Goal: Transaction & Acquisition: Purchase product/service

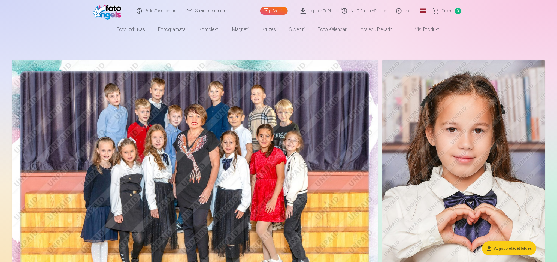
click at [450, 11] on span "Grozs" at bounding box center [446, 11] width 11 height 7
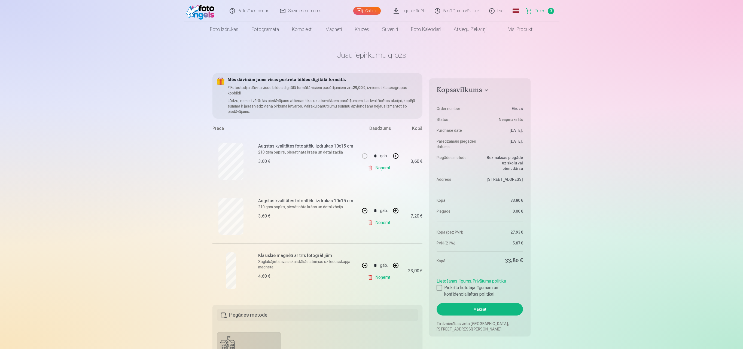
click at [365, 261] on button "button" at bounding box center [364, 265] width 13 height 13
click at [365, 261] on div "* gab." at bounding box center [380, 265] width 44 height 13
click at [364, 261] on button "button" at bounding box center [364, 265] width 13 height 13
type input "*"
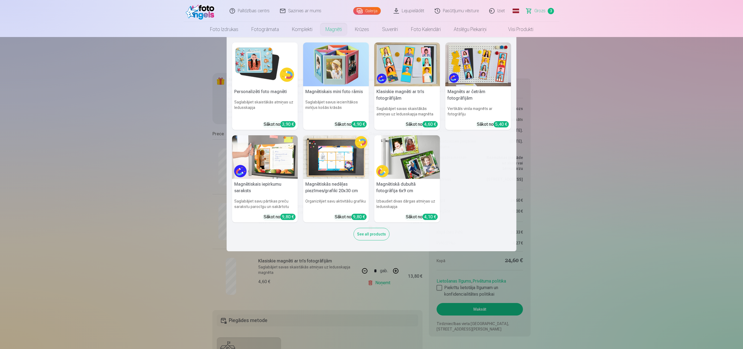
click at [334, 30] on link "Magnēti" at bounding box center [333, 29] width 29 height 15
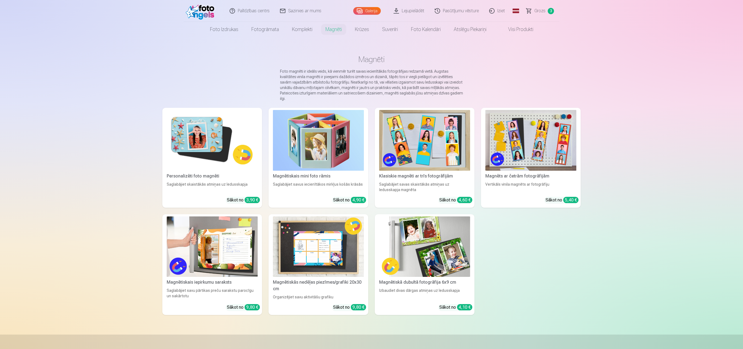
click at [217, 148] on img at bounding box center [212, 140] width 91 height 61
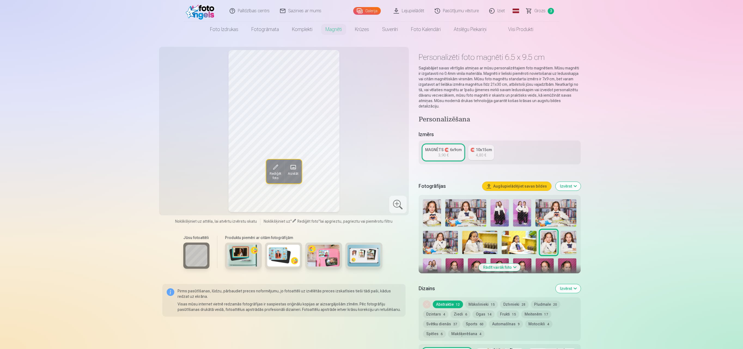
click at [523, 241] on img at bounding box center [519, 242] width 35 height 23
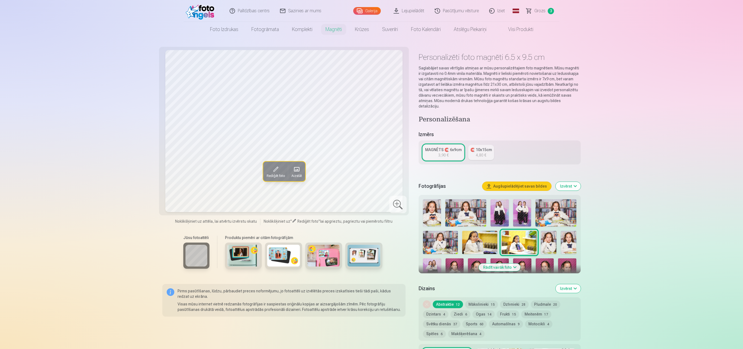
click at [520, 261] on img at bounding box center [522, 271] width 18 height 27
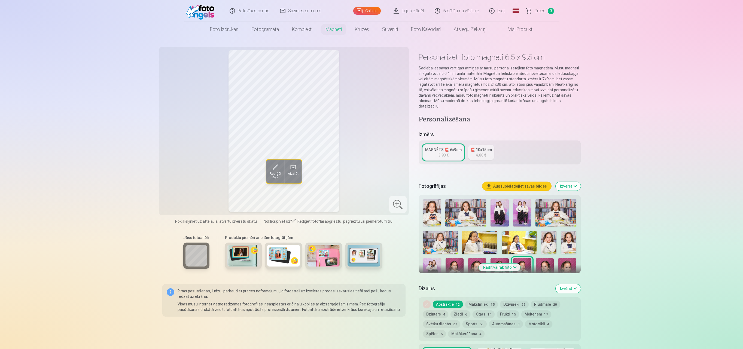
click at [533, 261] on div at bounding box center [500, 269] width 158 height 145
click at [542, 261] on img at bounding box center [545, 271] width 18 height 27
click at [522, 261] on img at bounding box center [522, 271] width 18 height 27
click at [471, 261] on img at bounding box center [477, 271] width 18 height 27
click at [556, 261] on img at bounding box center [567, 271] width 18 height 27
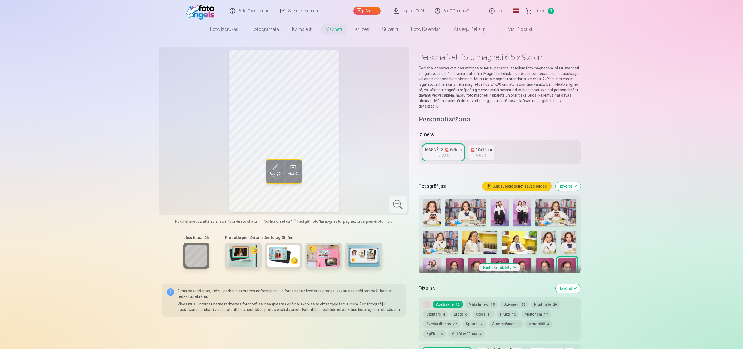
click at [546, 261] on img at bounding box center [545, 271] width 18 height 27
click at [472, 261] on button "Mākslinieki 15" at bounding box center [481, 305] width 33 height 8
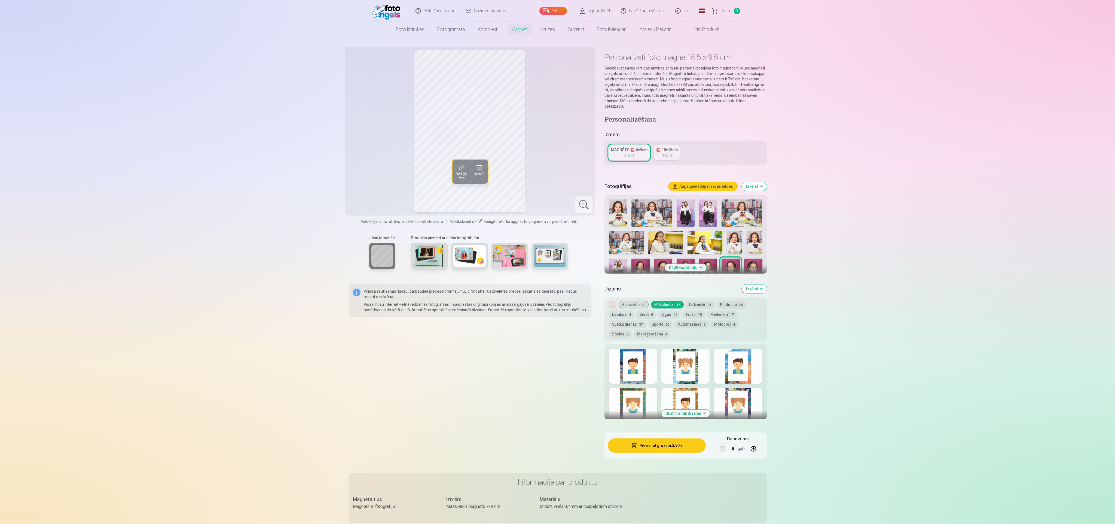
click at [556, 261] on div at bounding box center [633, 366] width 48 height 35
click at [556, 261] on div at bounding box center [685, 366] width 48 height 35
click at [556, 261] on div at bounding box center [738, 366] width 48 height 35
click at [556, 261] on button "Dzīvnieki 28" at bounding box center [700, 305] width 29 height 8
click at [556, 261] on button "Automašīnas 9" at bounding box center [692, 324] width 34 height 8
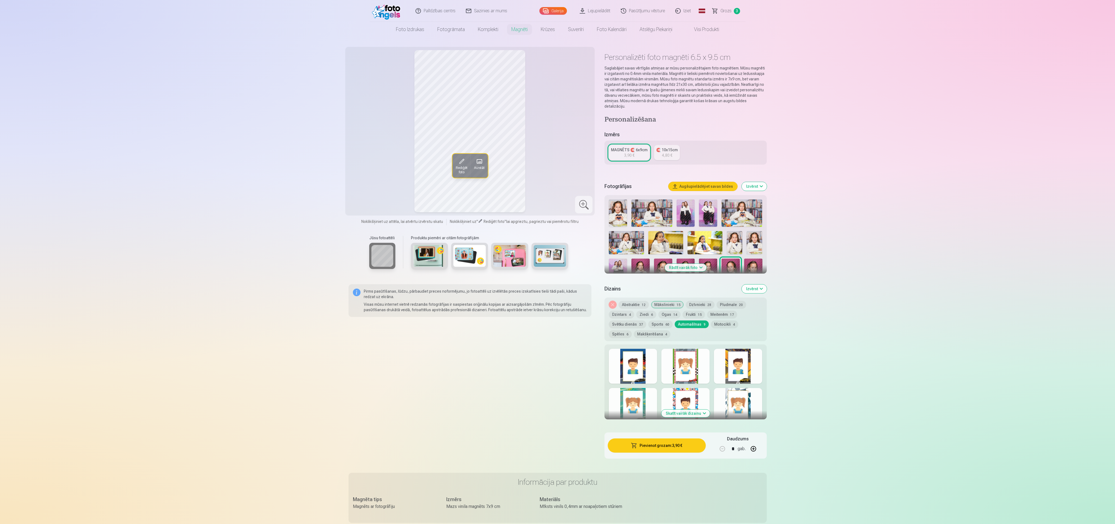
click at [556, 261] on div at bounding box center [685, 366] width 48 height 35
click at [556, 261] on div at bounding box center [738, 366] width 48 height 35
click at [556, 261] on button "Sports 60" at bounding box center [660, 324] width 24 height 8
click at [556, 261] on div at bounding box center [633, 366] width 48 height 35
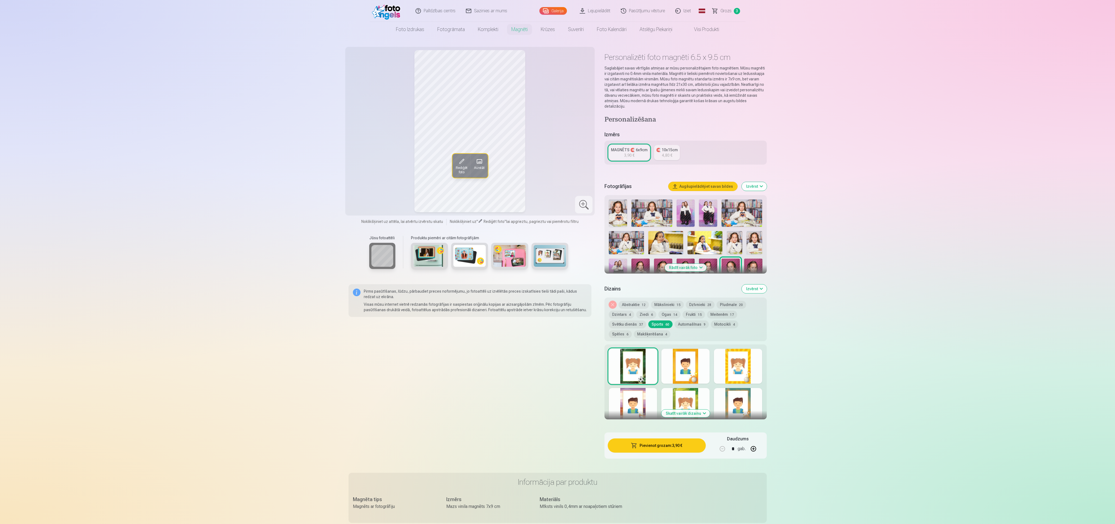
click at [556, 261] on div at bounding box center [685, 366] width 48 height 35
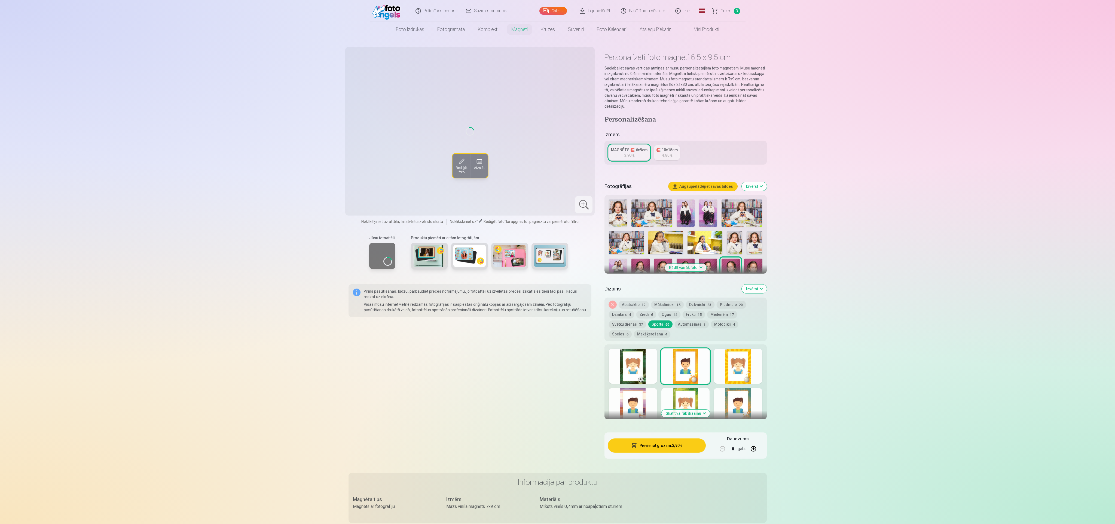
drag, startPoint x: 729, startPoint y: 364, endPoint x: 720, endPoint y: 359, distance: 10.0
click at [556, 261] on div at bounding box center [738, 366] width 48 height 35
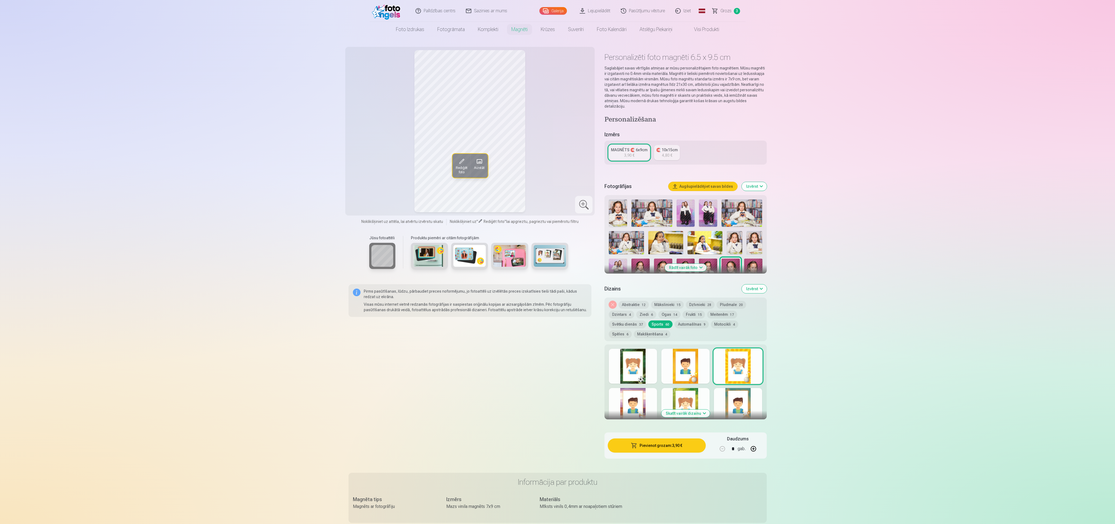
click at [556, 261] on button "Svētku dienās 37" at bounding box center [627, 324] width 37 height 8
click at [556, 261] on div at bounding box center [633, 366] width 48 height 35
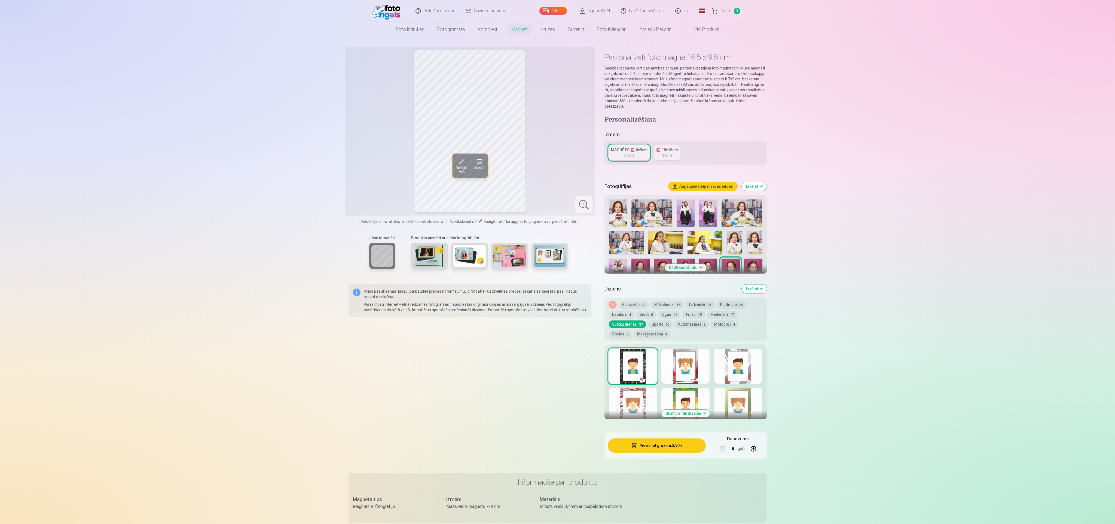
click at [556, 261] on div at bounding box center [685, 366] width 48 height 35
click at [556, 261] on div at bounding box center [738, 366] width 48 height 35
click at [556, 261] on button "Meitenēm 17" at bounding box center [722, 314] width 30 height 8
click at [556, 261] on div at bounding box center [633, 366] width 48 height 35
drag, startPoint x: 662, startPoint y: 360, endPoint x: 667, endPoint y: 360, distance: 5.7
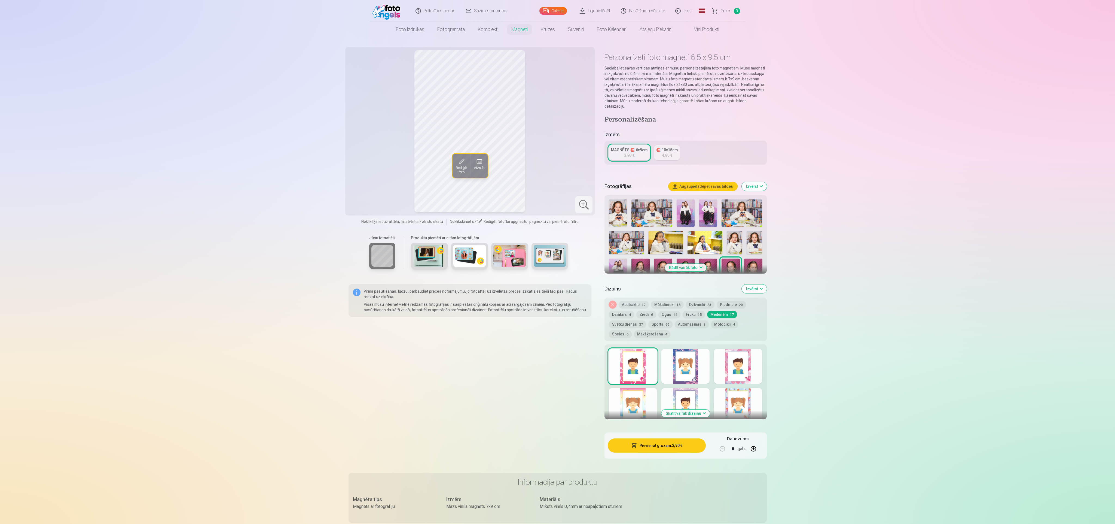
click at [556, 261] on div at bounding box center [685, 366] width 48 height 35
click at [556, 261] on div "Skatīt vairāk dizainu" at bounding box center [685, 381] width 162 height 75
click at [556, 261] on div at bounding box center [738, 366] width 48 height 35
click at [556, 261] on div at bounding box center [738, 405] width 48 height 35
click at [556, 261] on div at bounding box center [685, 405] width 48 height 35
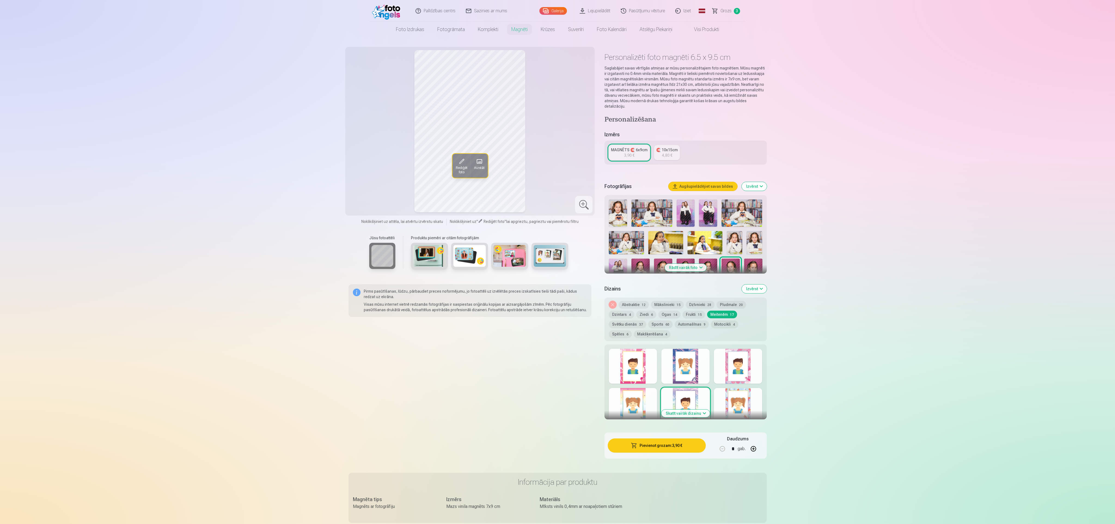
click at [556, 261] on div at bounding box center [633, 405] width 48 height 35
click at [556, 261] on div at bounding box center [738, 405] width 48 height 35
click at [556, 261] on div at bounding box center [685, 405] width 48 height 35
click at [556, 261] on button "Skatīt vairāk dizainu" at bounding box center [685, 413] width 48 height 8
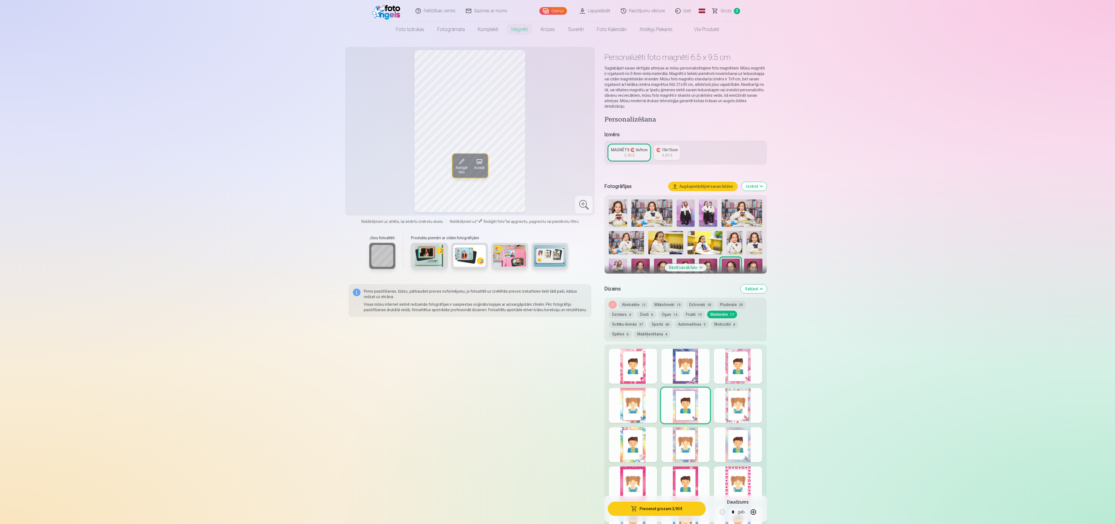
click at [556, 261] on div at bounding box center [685, 444] width 48 height 35
click at [556, 261] on div at bounding box center [633, 444] width 48 height 35
click at [556, 261] on div at bounding box center [738, 444] width 48 height 35
click at [556, 261] on button "Pievienot grozam : 3,90 €" at bounding box center [657, 508] width 98 height 14
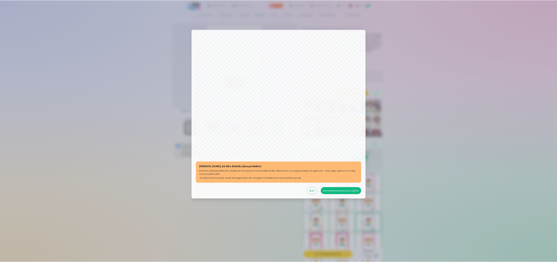
scroll to position [37, 0]
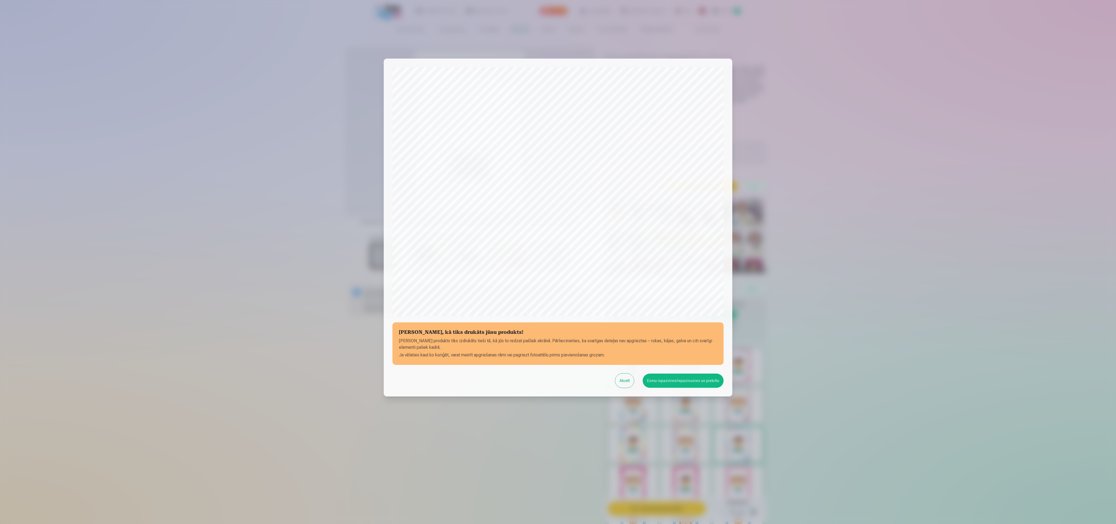
click at [556, 261] on button "Esmu iepazinies/iepazinusies un piekrītu" at bounding box center [683, 380] width 81 height 14
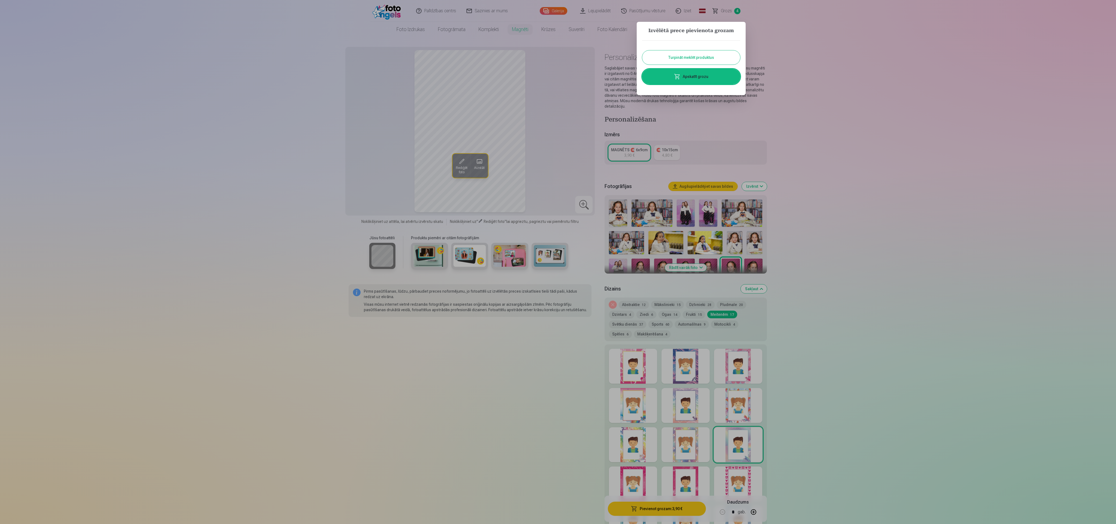
click at [556, 70] on link "Apskatīt grozu" at bounding box center [691, 76] width 98 height 15
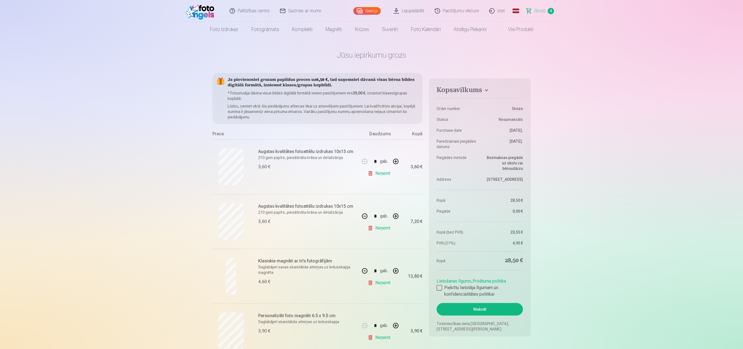
click at [396, 261] on button "button" at bounding box center [395, 325] width 13 height 13
click at [396, 261] on div "* gab." at bounding box center [380, 325] width 44 height 13
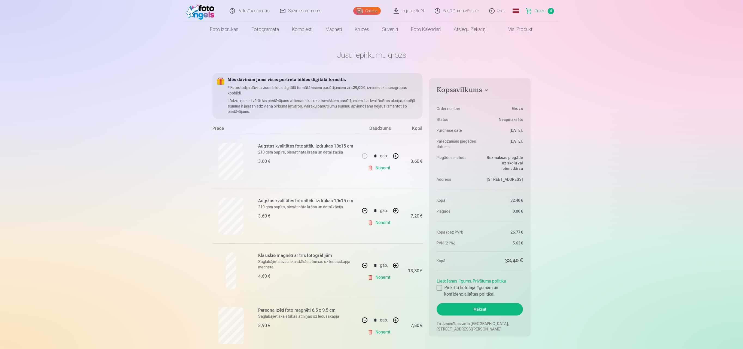
click at [396, 261] on button "button" at bounding box center [395, 320] width 13 height 13
type input "*"
click at [504, 10] on link "Iziet" at bounding box center [497, 11] width 26 height 22
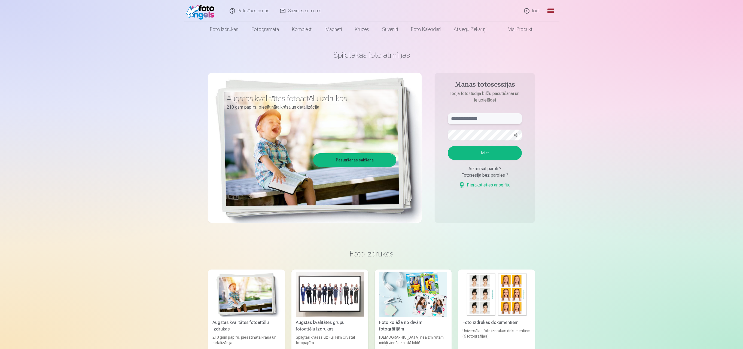
type input "**********"
click at [482, 118] on input "**********" at bounding box center [485, 118] width 74 height 11
click at [499, 150] on button "Ieiet" at bounding box center [485, 153] width 74 height 14
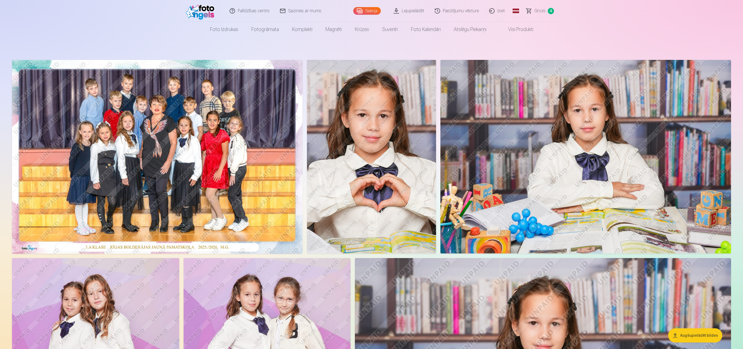
click at [501, 11] on link "Iziet" at bounding box center [497, 11] width 26 height 22
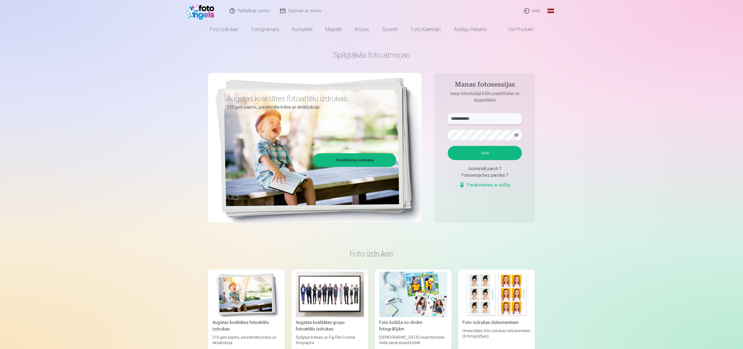
click at [489, 121] on input "**********" at bounding box center [485, 118] width 74 height 11
type input "**********"
click at [487, 152] on button "Ieiet" at bounding box center [485, 153] width 74 height 14
